Goal: Task Accomplishment & Management: Understand process/instructions

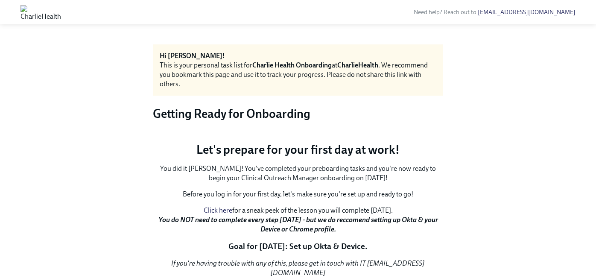
scroll to position [134, 0]
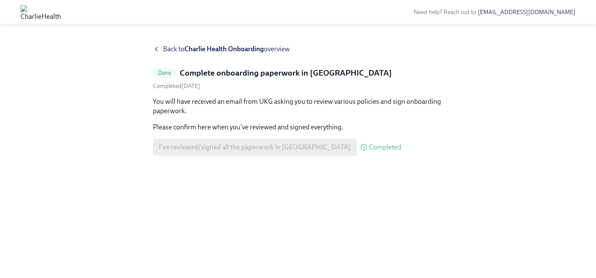
click at [316, 73] on h5 "Complete onboarding paperwork in [GEOGRAPHIC_DATA]" at bounding box center [286, 72] width 212 height 11
click at [156, 52] on icon at bounding box center [156, 49] width 7 height 7
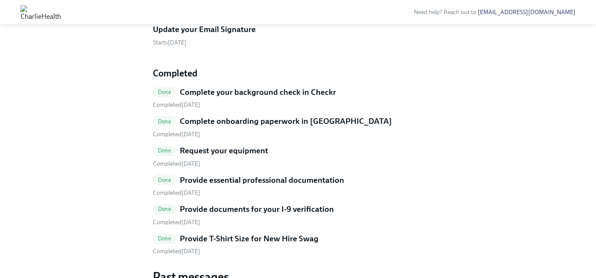
scroll to position [327, 0]
